Goal: Go to known website: Go to known website

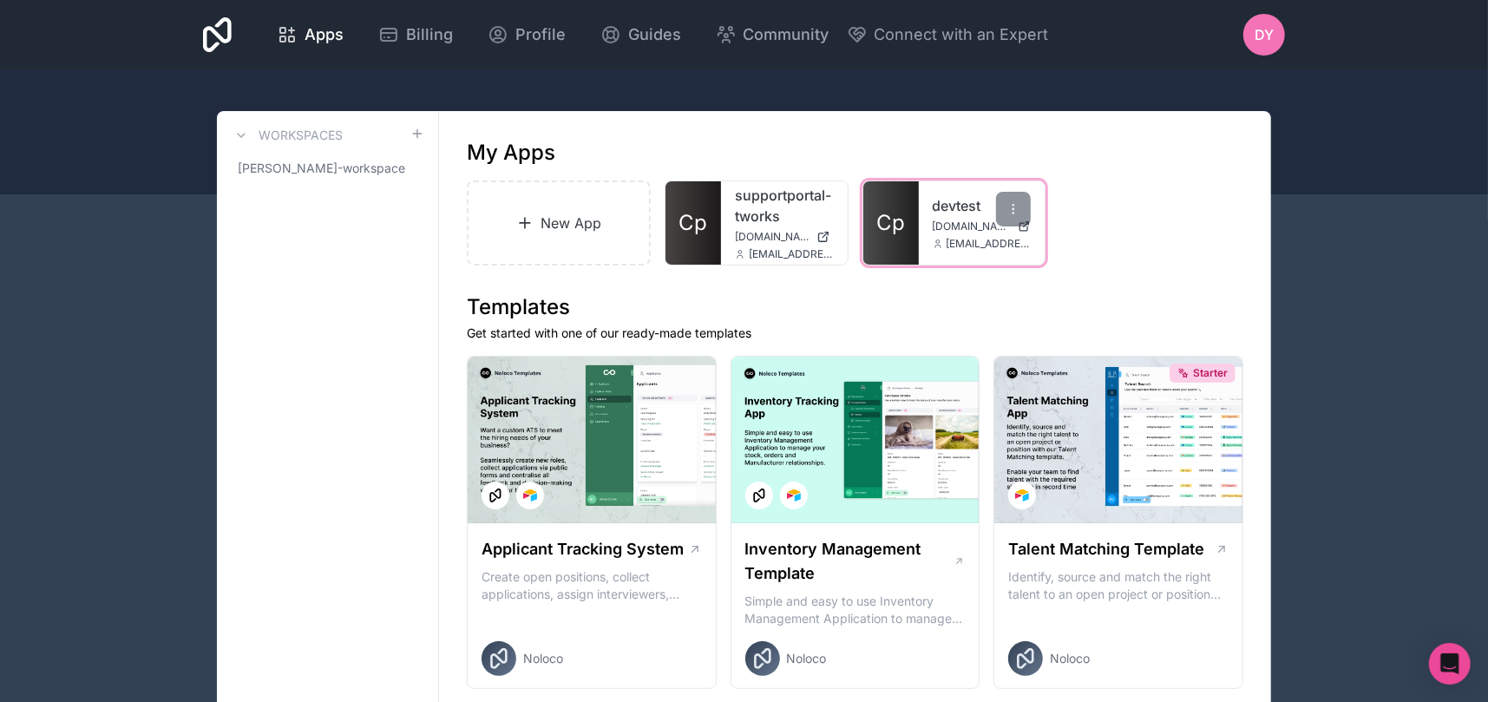
click at [875, 242] on link "Cp" at bounding box center [891, 222] width 56 height 83
